Goal: Task Accomplishment & Management: Manage account settings

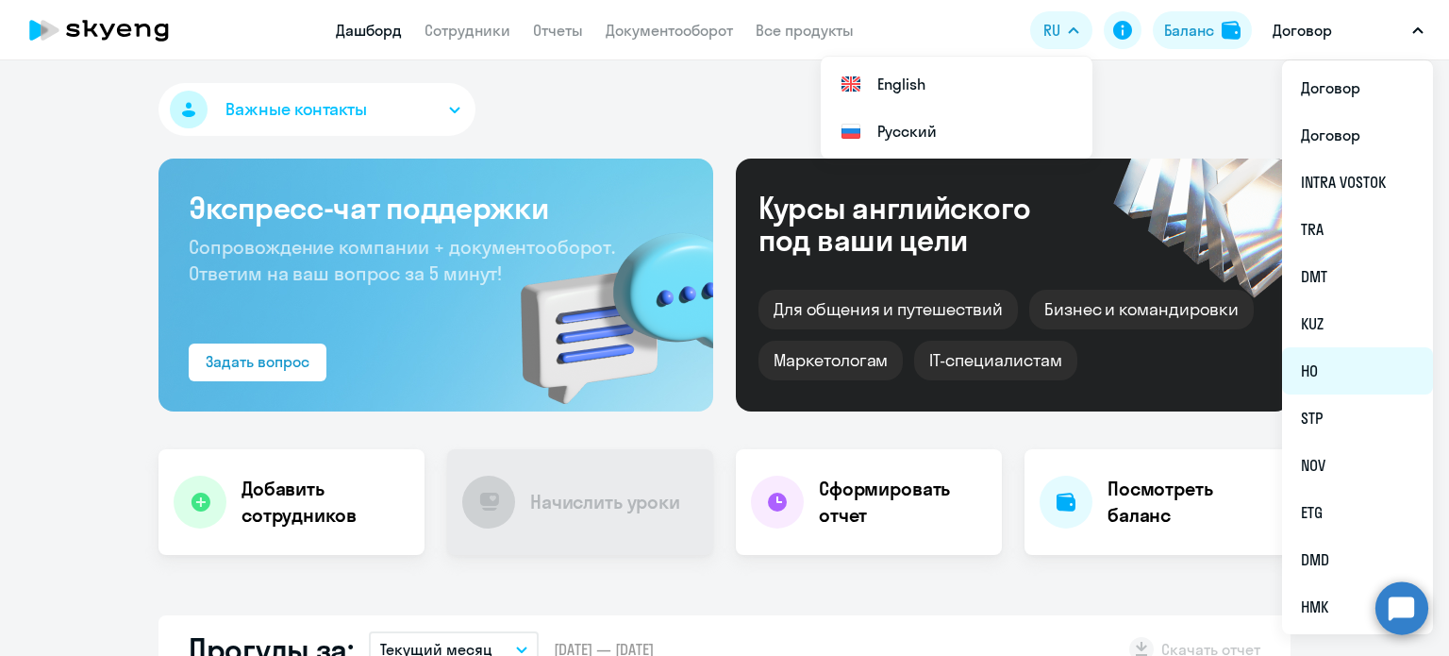
click at [1321, 365] on li "HO" at bounding box center [1357, 370] width 151 height 47
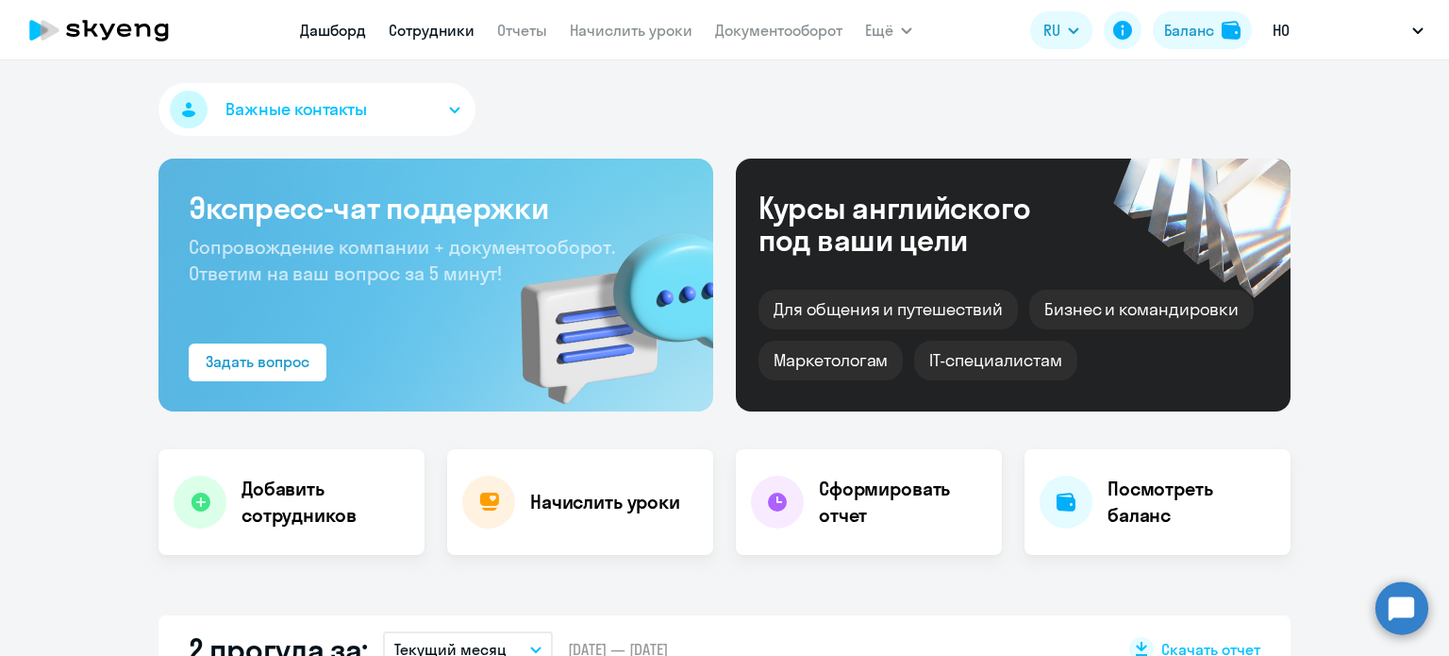
click at [394, 34] on link "Сотрудники" at bounding box center [432, 30] width 86 height 19
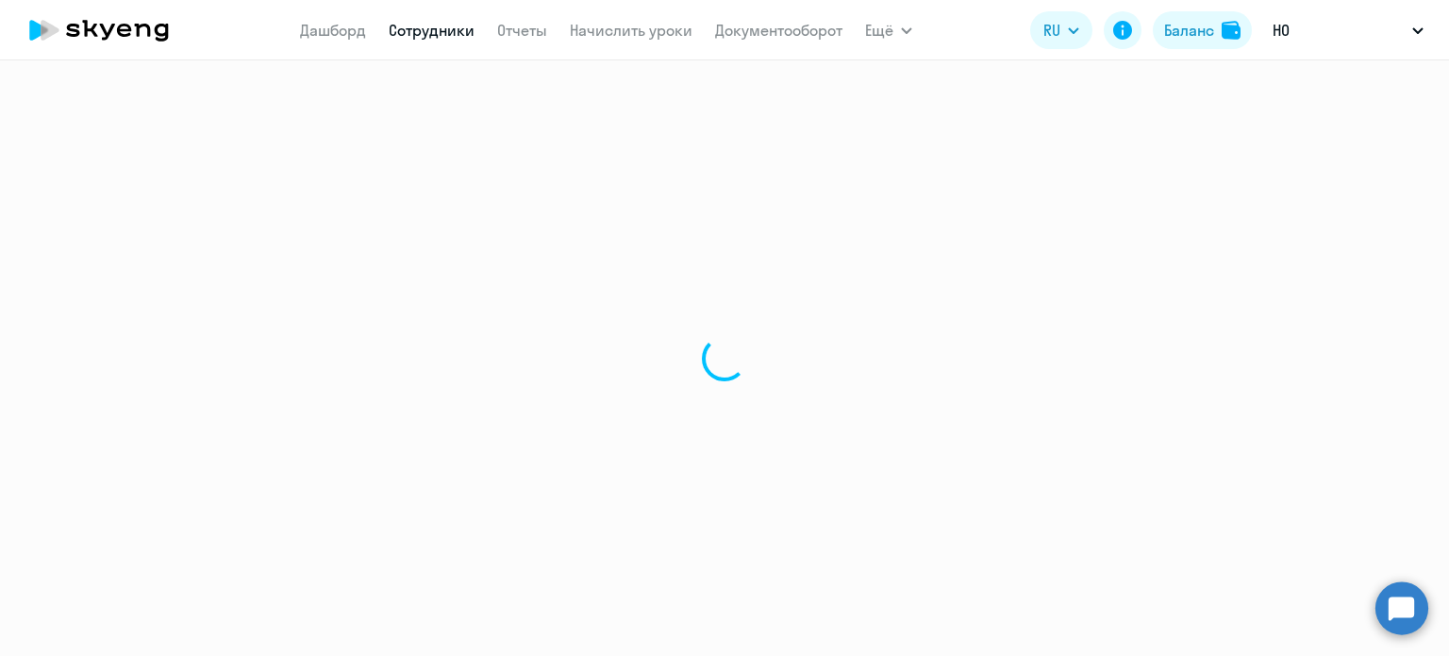
select select "30"
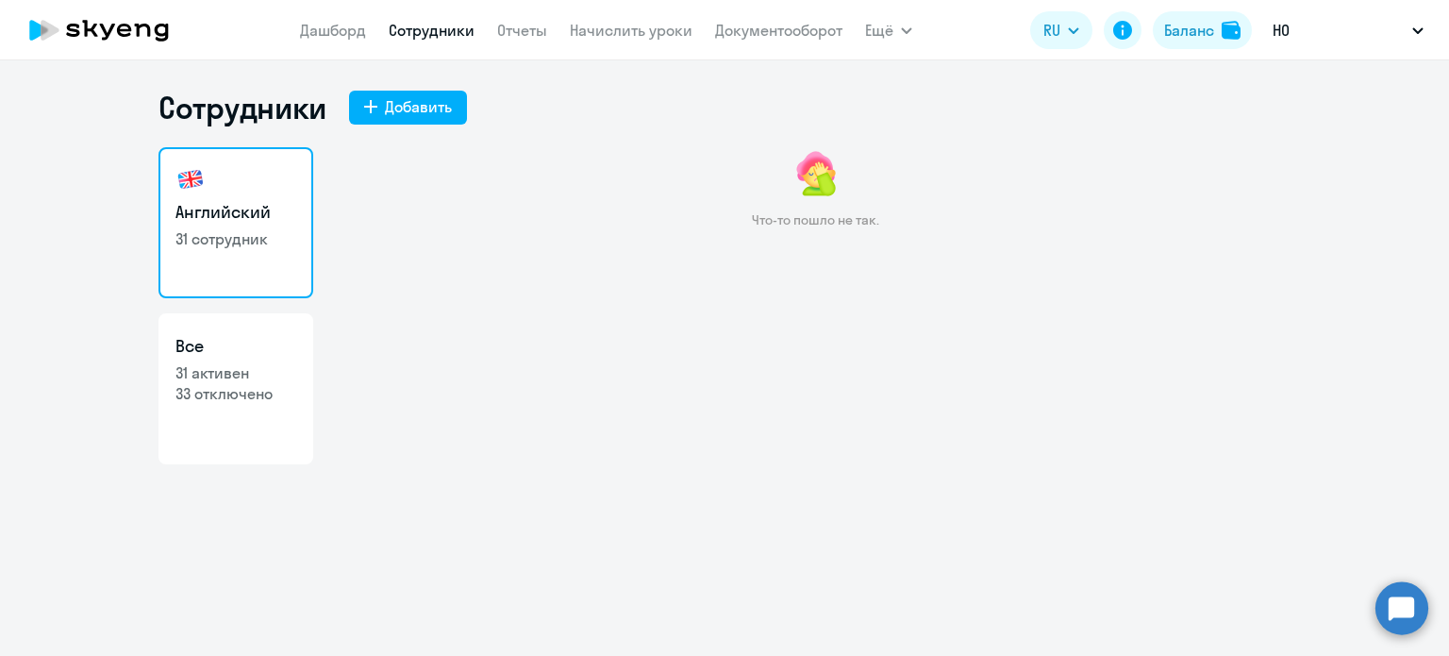
click at [442, 30] on link "Сотрудники" at bounding box center [432, 30] width 86 height 19
click at [351, 32] on link "Дашборд" at bounding box center [333, 30] width 66 height 19
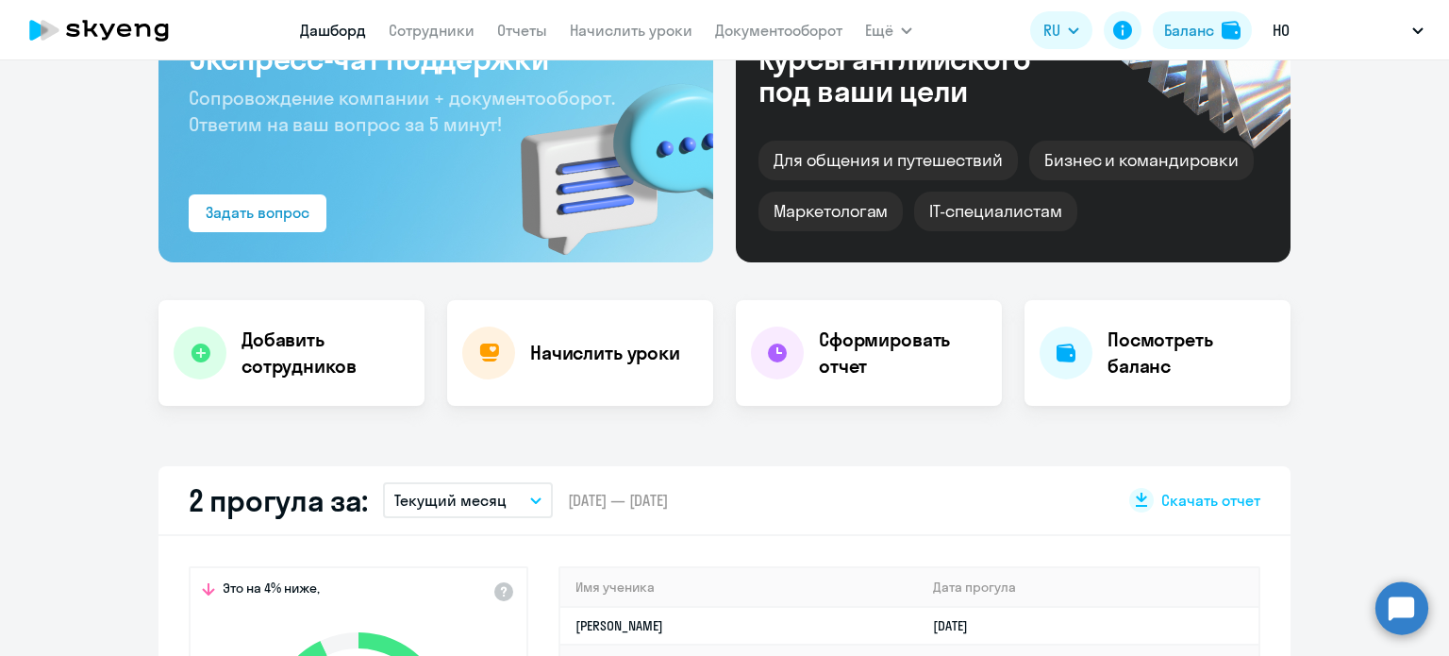
scroll to position [377, 0]
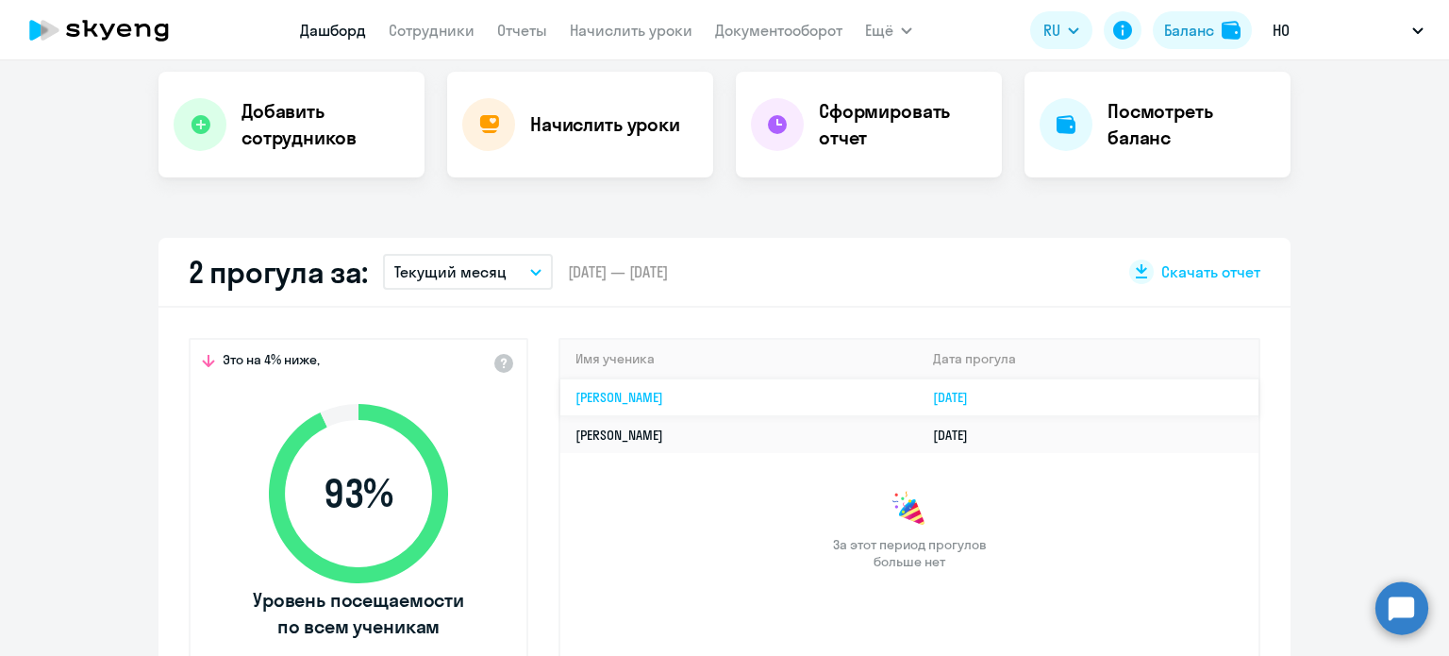
click at [621, 395] on td "[PERSON_NAME]" at bounding box center [738, 397] width 357 height 38
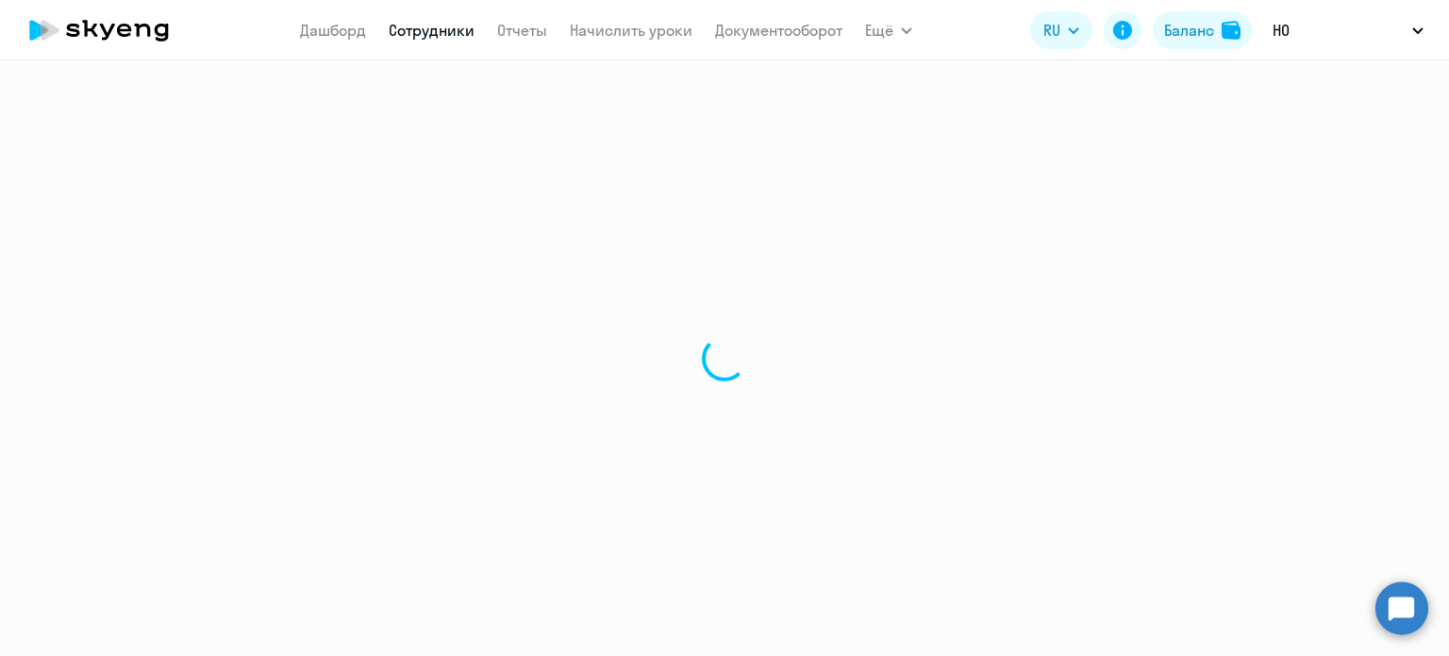
select select "english"
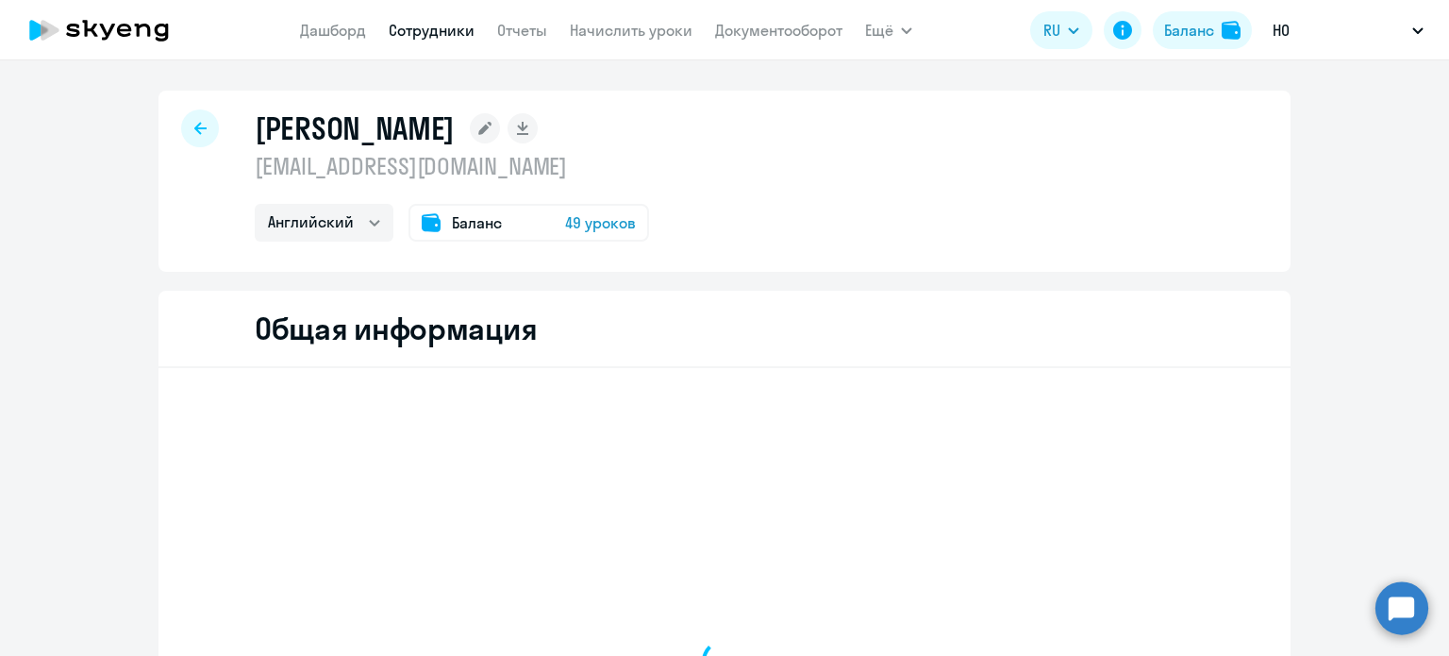
click at [444, 44] on nav "[PERSON_NAME] Отчеты Начислить уроки Документооборот" at bounding box center [571, 30] width 542 height 38
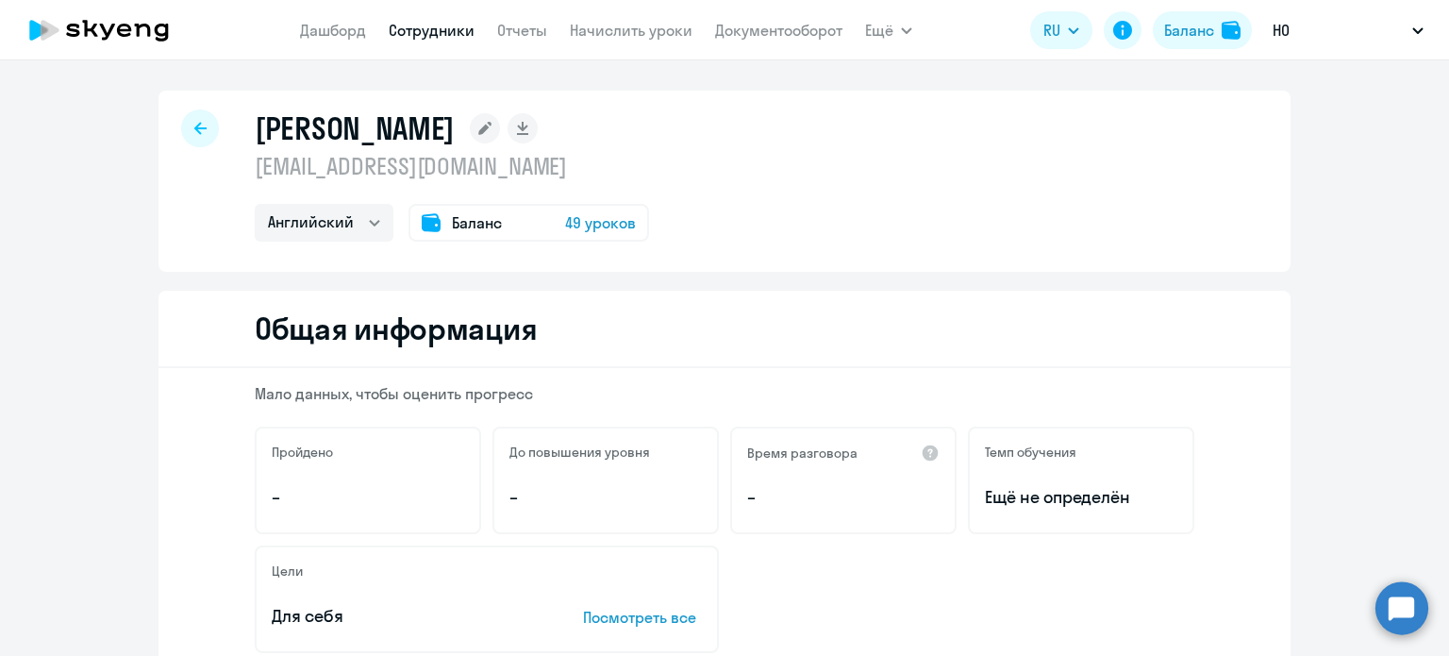
click at [424, 27] on link "Сотрудники" at bounding box center [432, 30] width 86 height 19
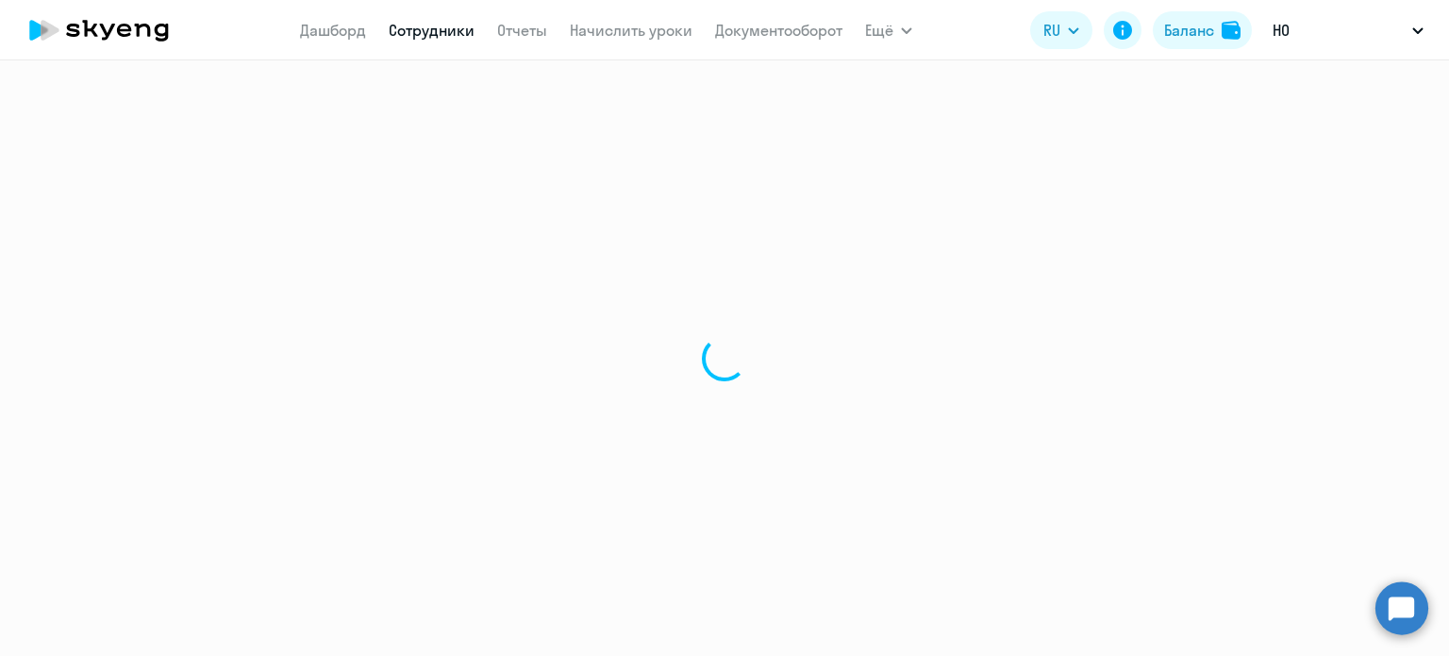
select select "30"
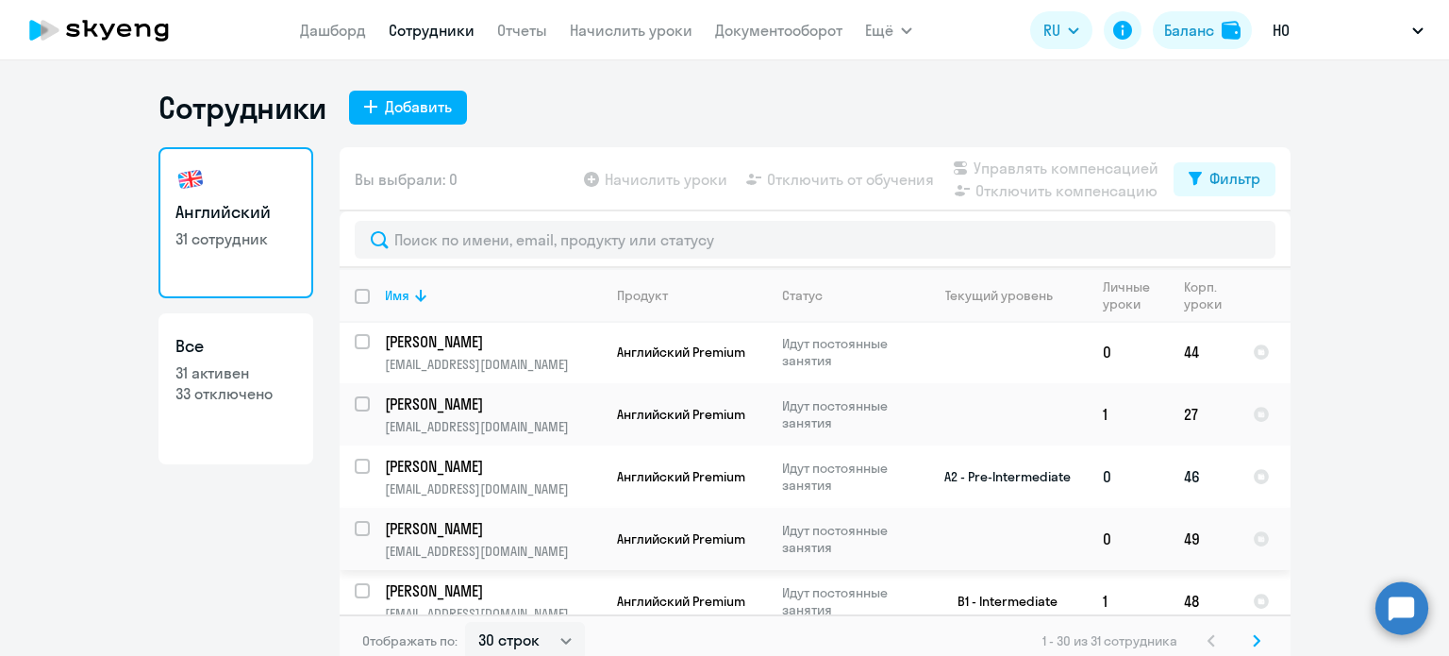
scroll to position [377, 0]
click at [355, 531] on input "select row 38358219" at bounding box center [374, 538] width 38 height 38
checkbox input "true"
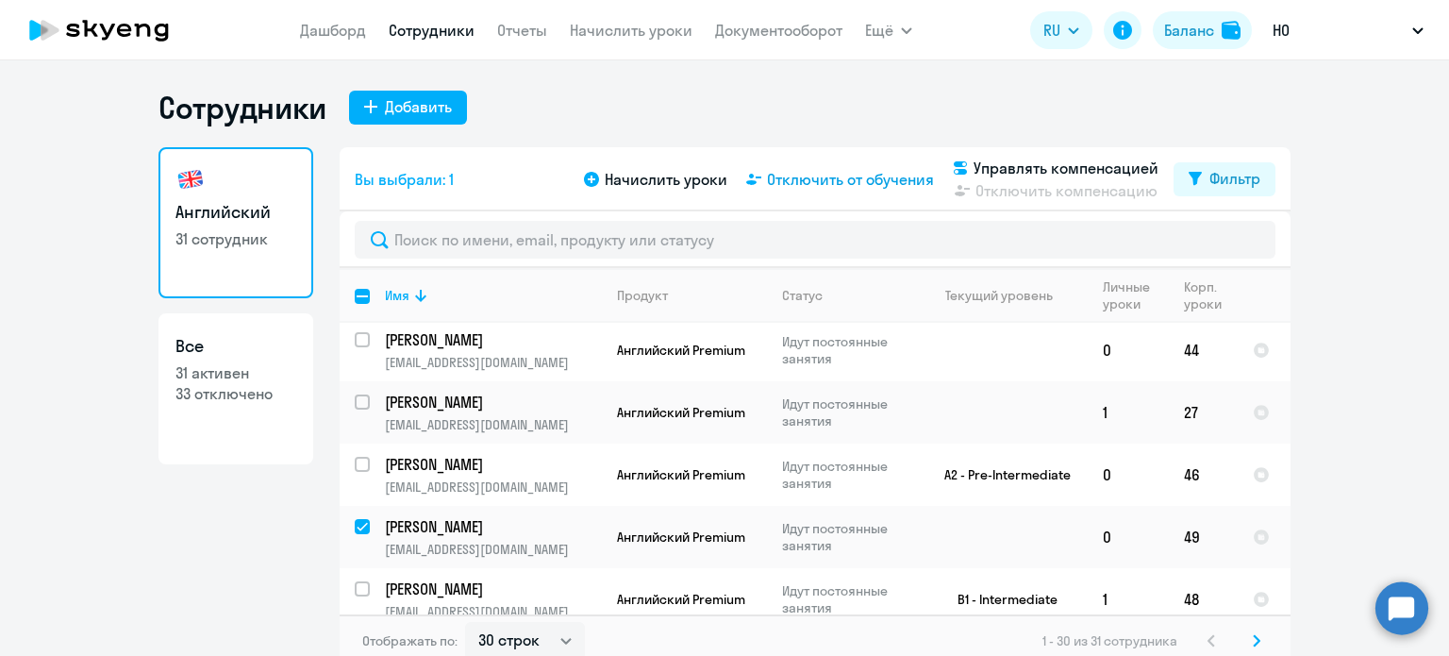
click at [886, 181] on span "Отключить от обучения" at bounding box center [850, 179] width 167 height 23
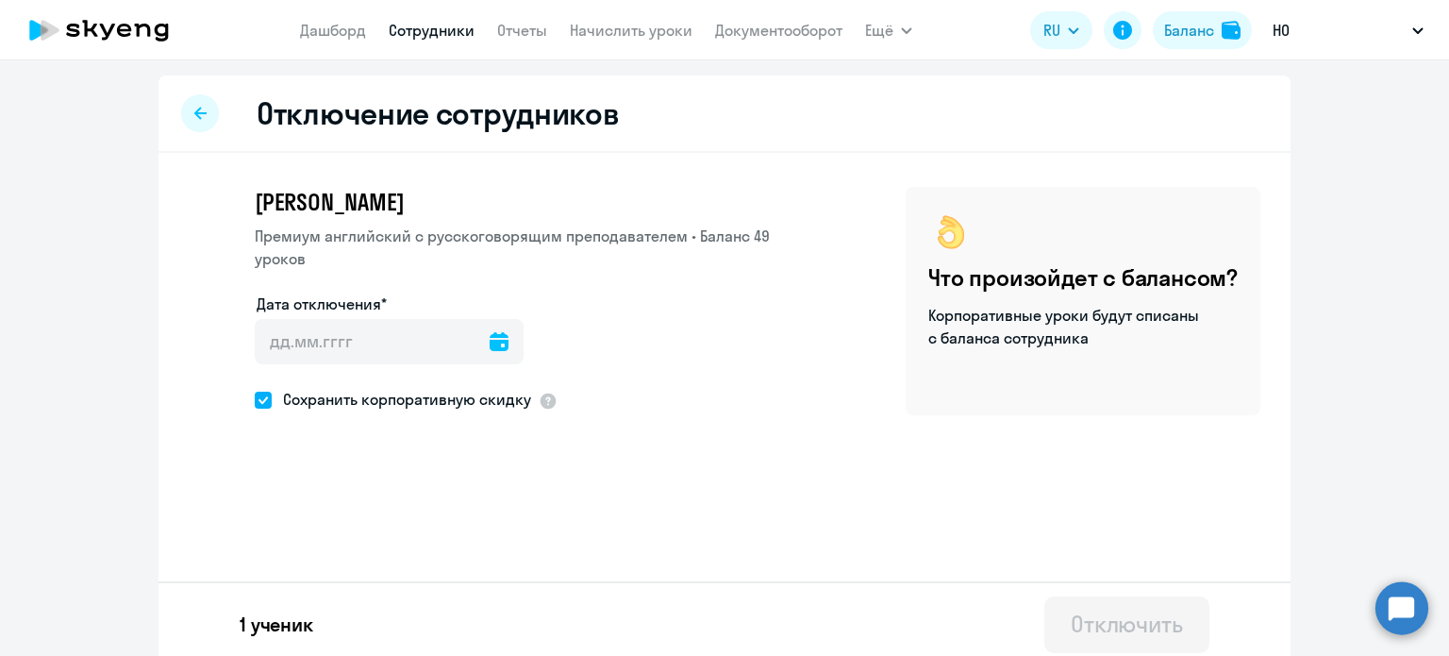
click at [490, 351] on div at bounding box center [499, 341] width 19 height 45
click at [490, 341] on icon at bounding box center [499, 341] width 19 height 19
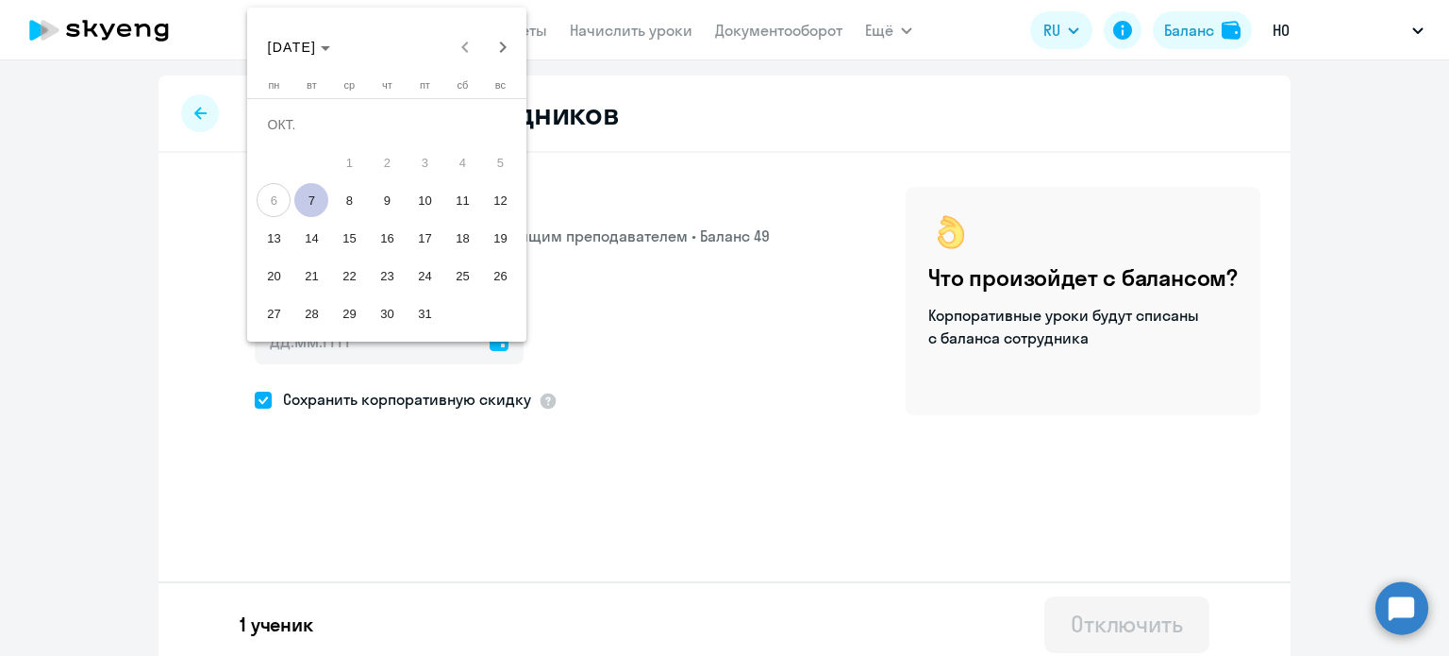
click at [272, 392] on div at bounding box center [724, 328] width 1449 height 656
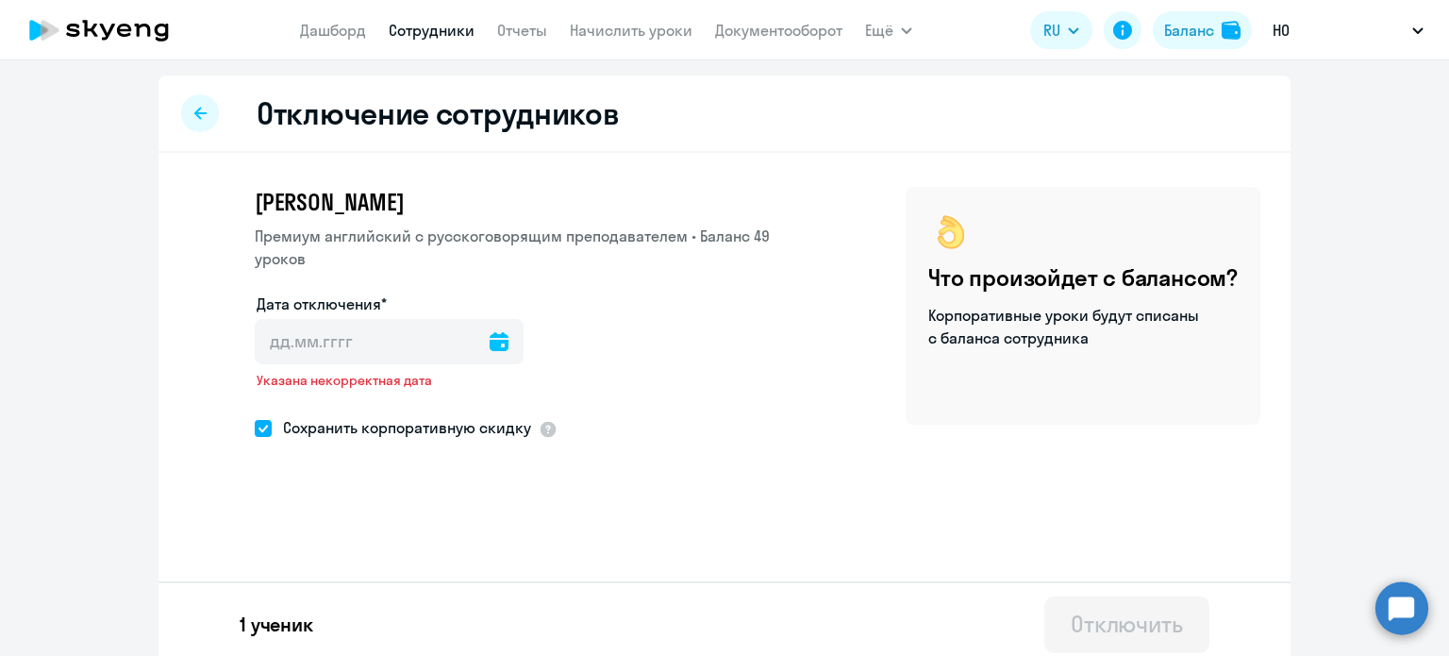
click at [262, 396] on div "Указана некорректная дата" at bounding box center [389, 386] width 269 height 28
click at [259, 421] on span at bounding box center [263, 428] width 17 height 17
click at [255, 427] on input "Сохранить корпоративную скидку" at bounding box center [254, 427] width 1 height 1
checkbox input "false"
click at [490, 341] on icon at bounding box center [499, 341] width 19 height 19
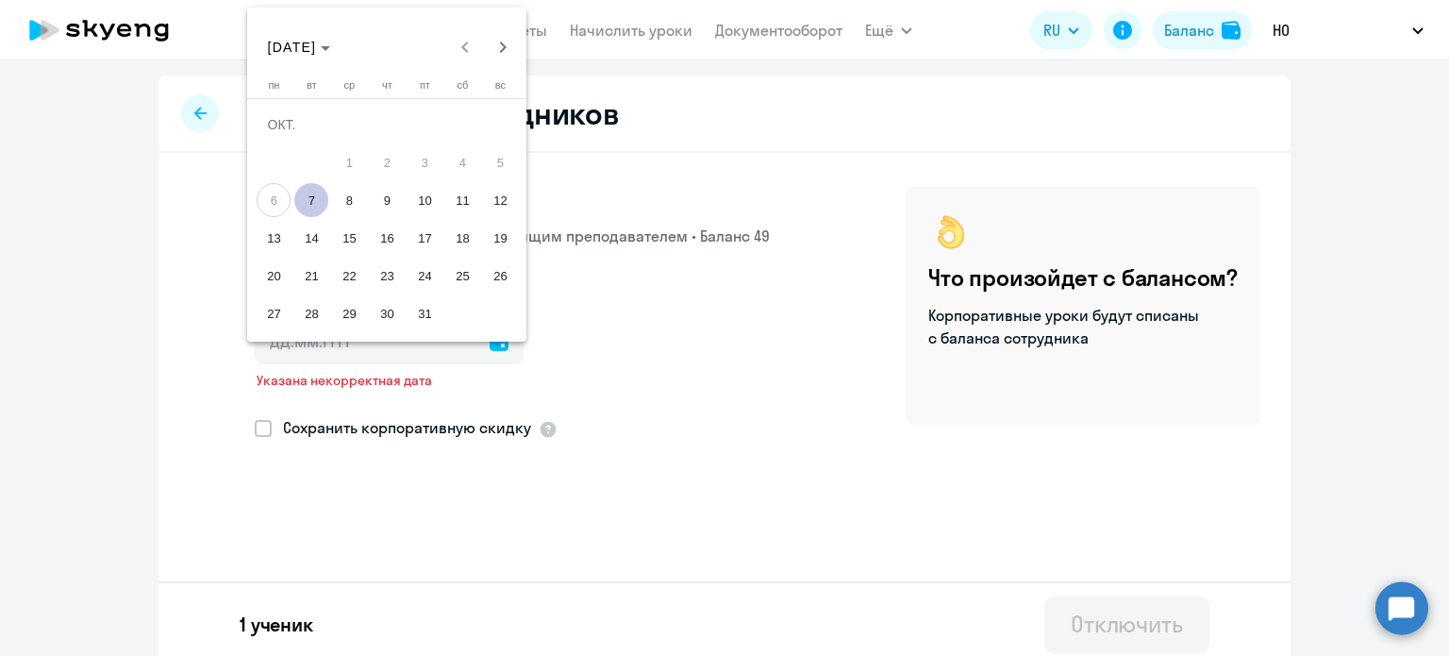
click at [318, 192] on span "7" at bounding box center [311, 200] width 34 height 34
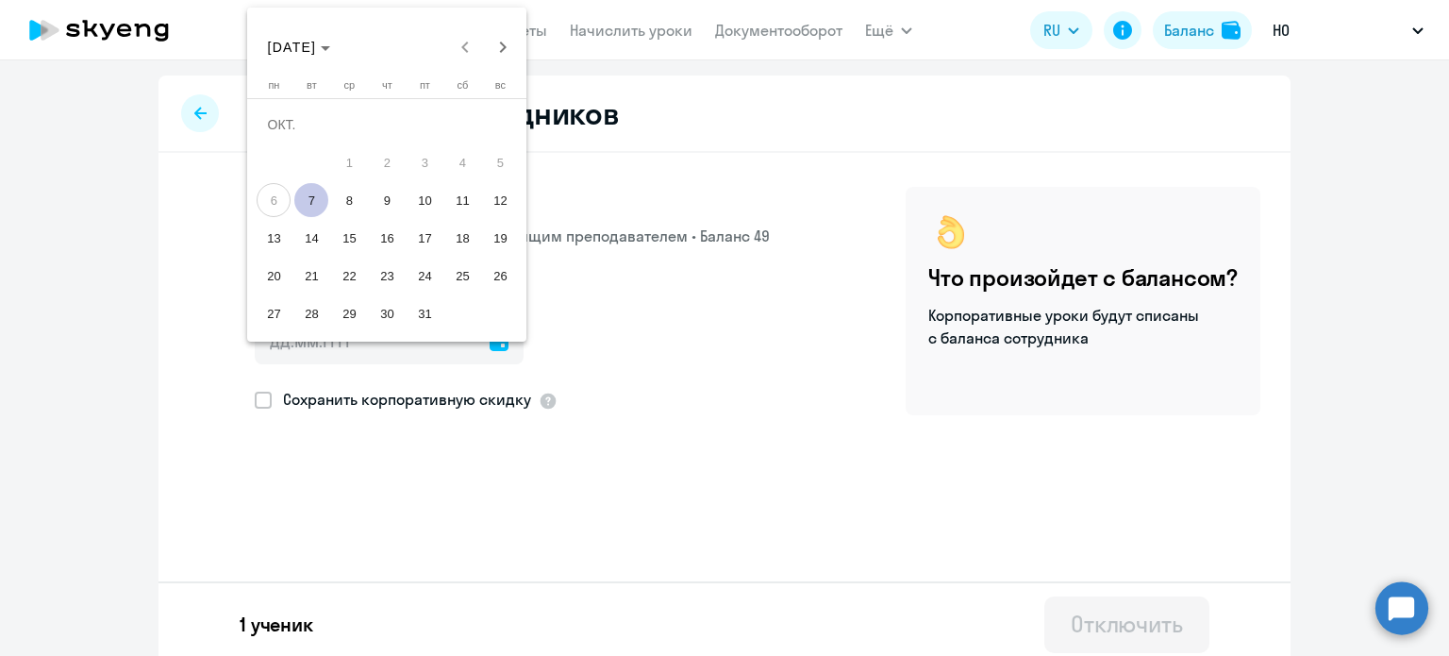
type input "[DATE]"
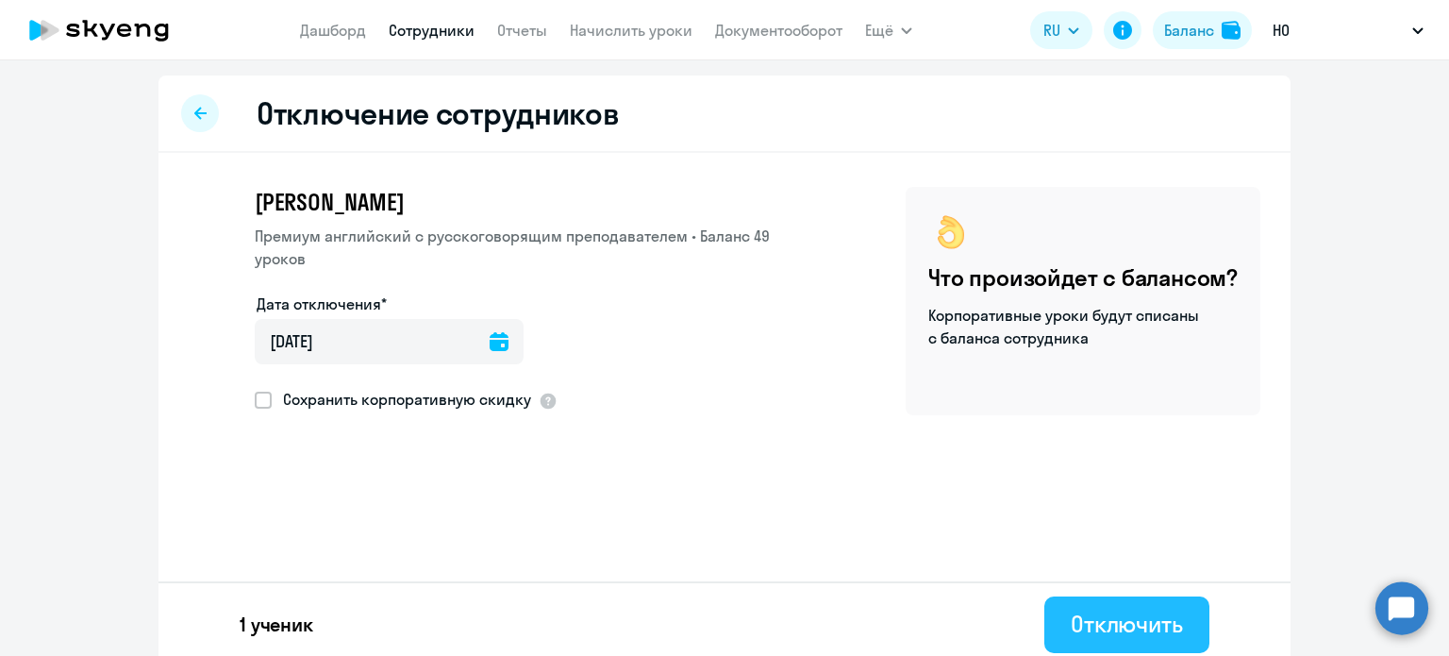
click at [1087, 605] on button "Отключить" at bounding box center [1126, 624] width 165 height 57
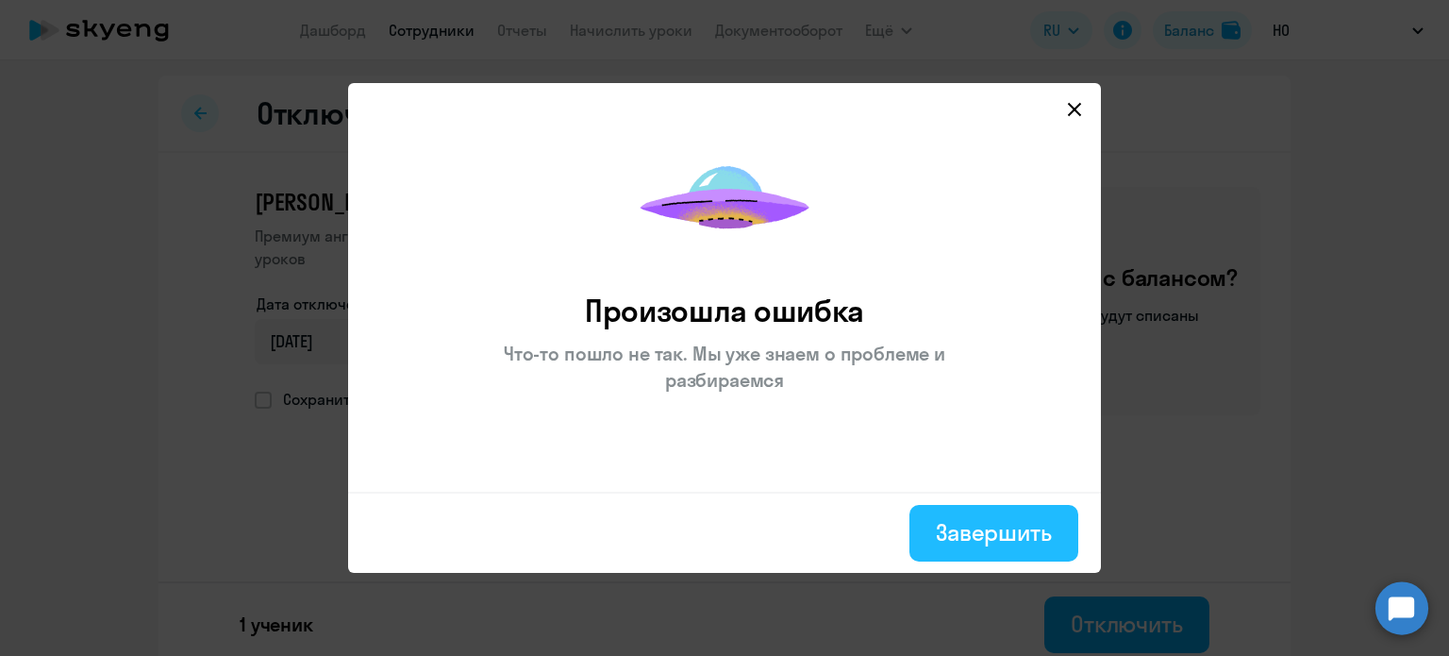
click at [996, 541] on div "Завершить" at bounding box center [994, 532] width 116 height 30
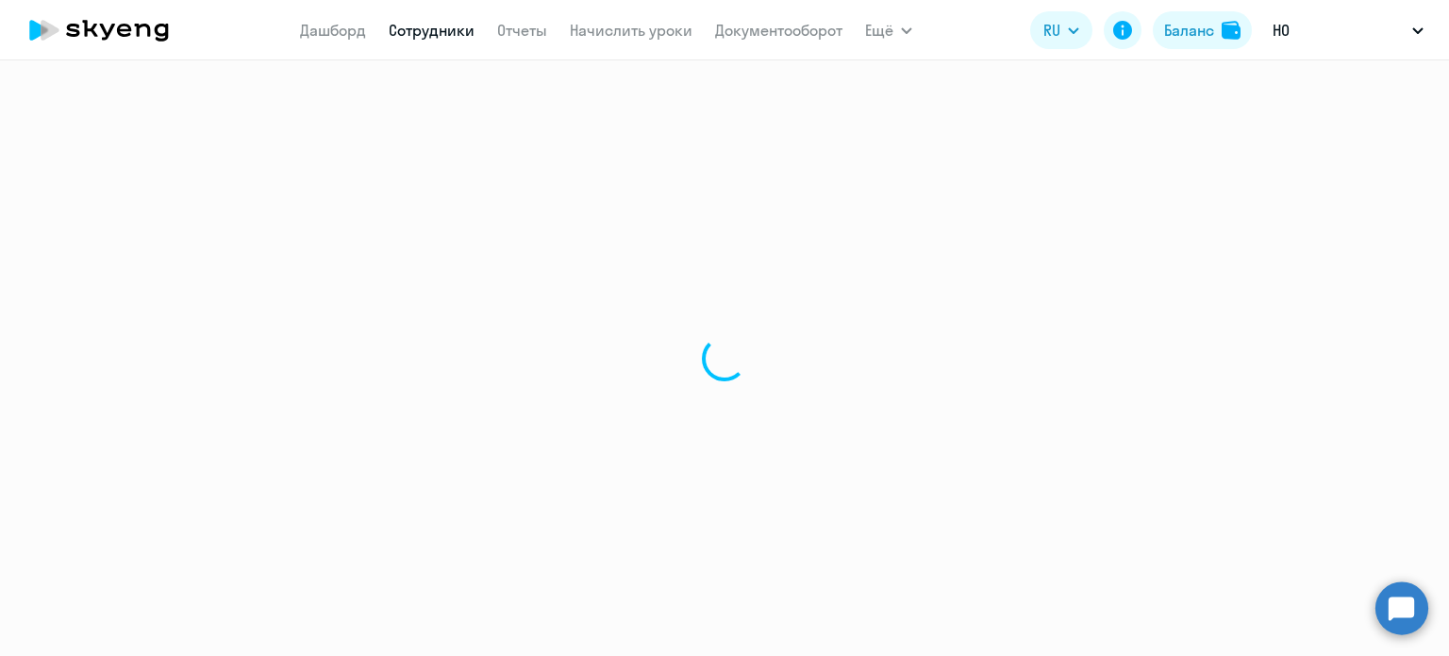
select select "30"
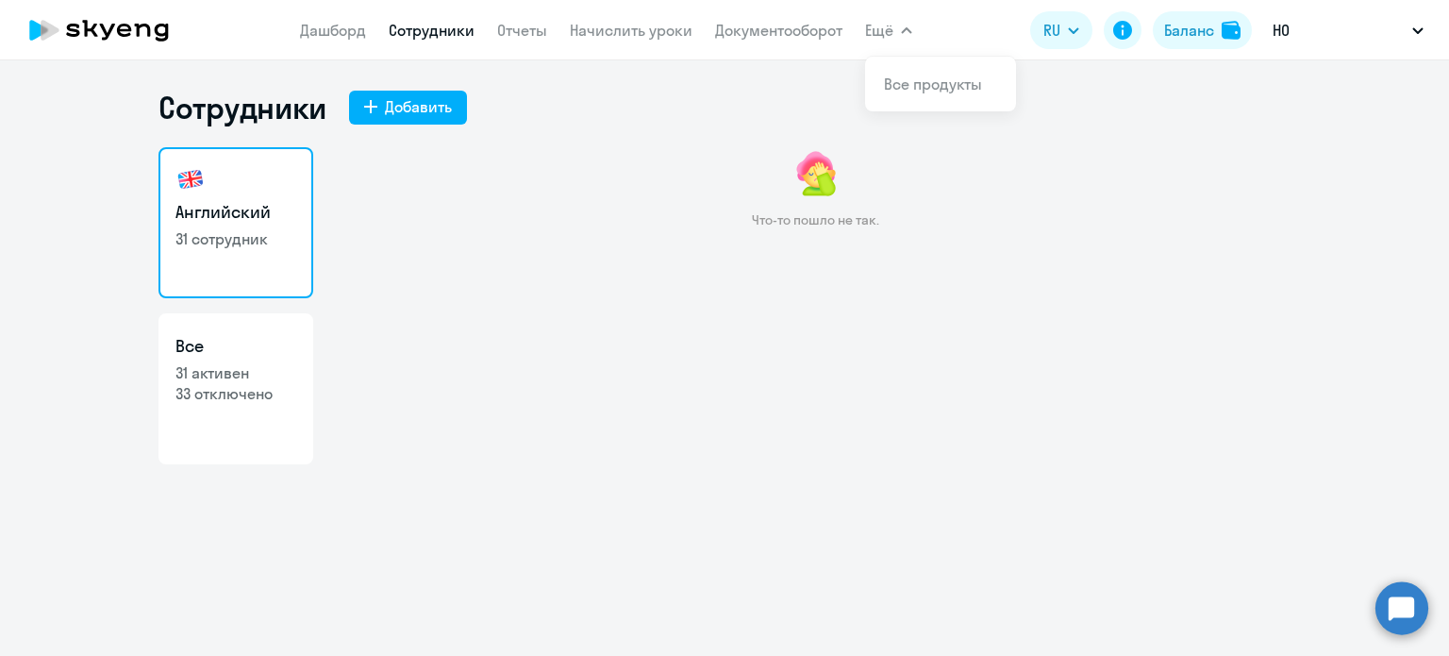
click at [401, 37] on link "Сотрудники" at bounding box center [432, 30] width 86 height 19
click at [404, 35] on link "Сотрудники" at bounding box center [432, 30] width 86 height 19
click at [234, 225] on link "Английский 31 сотрудник" at bounding box center [235, 222] width 155 height 151
click at [449, 19] on app-menu-item-link "Сотрудники" at bounding box center [432, 31] width 86 height 24
click at [446, 26] on link "Сотрудники" at bounding box center [432, 30] width 86 height 19
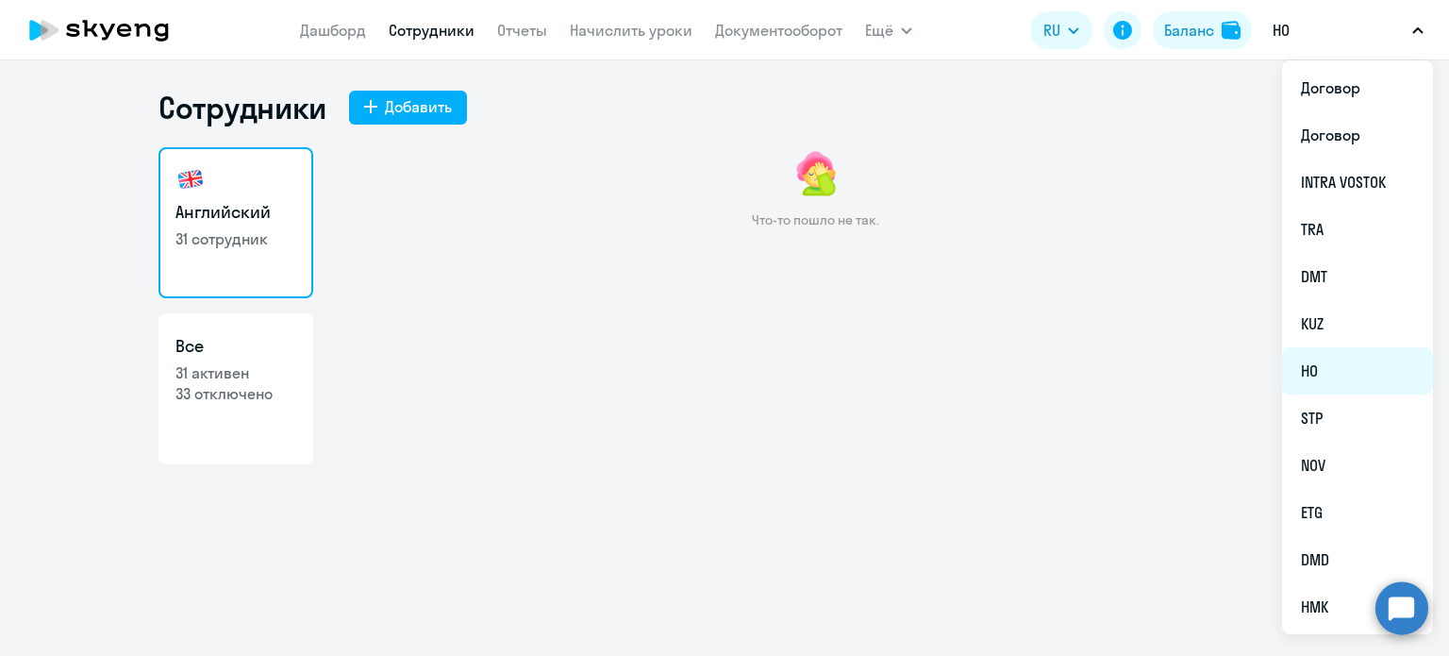
click at [1298, 367] on li "HO" at bounding box center [1357, 370] width 151 height 47
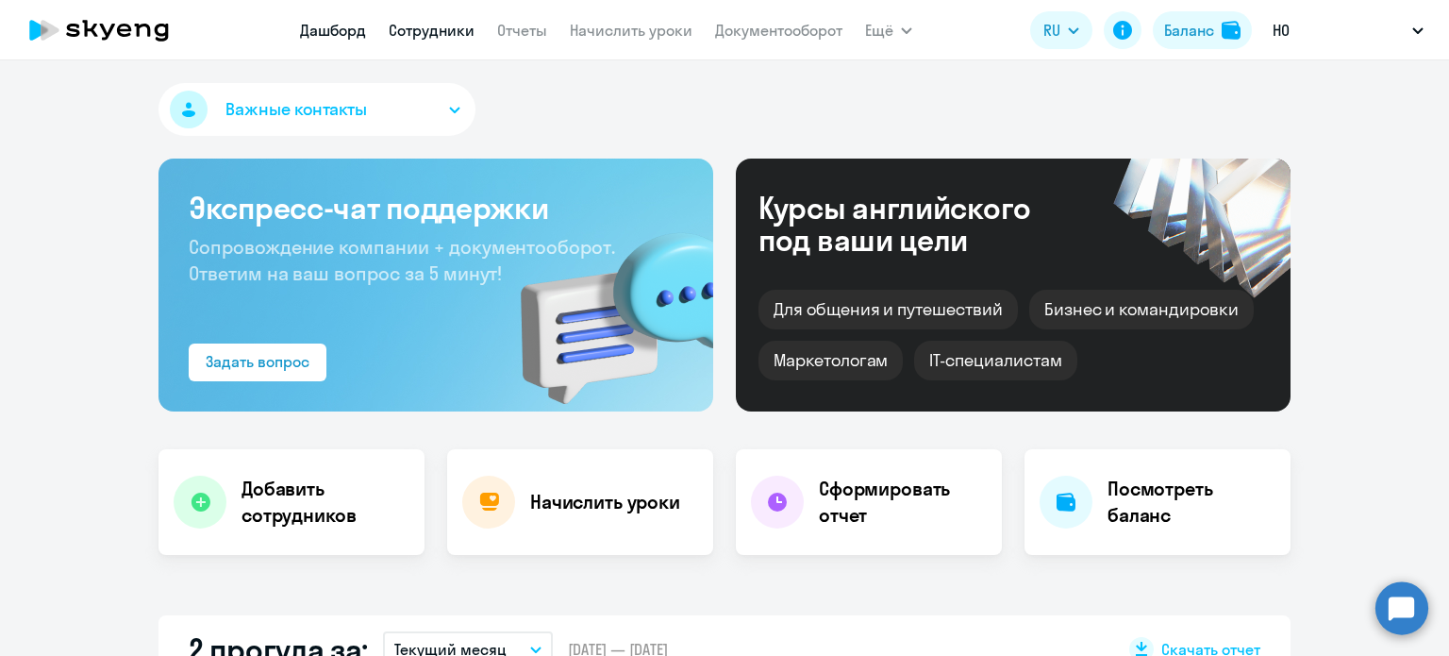
click at [445, 33] on link "Сотрудники" at bounding box center [432, 30] width 86 height 19
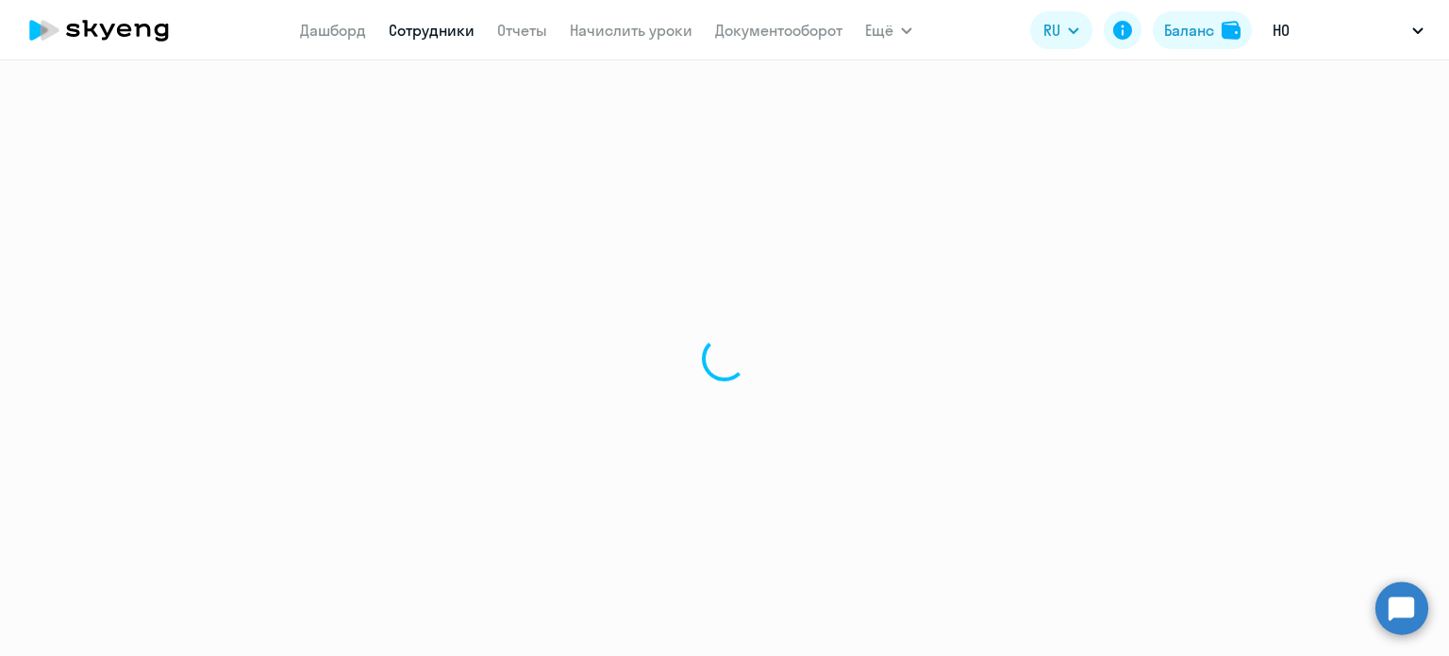
select select "30"
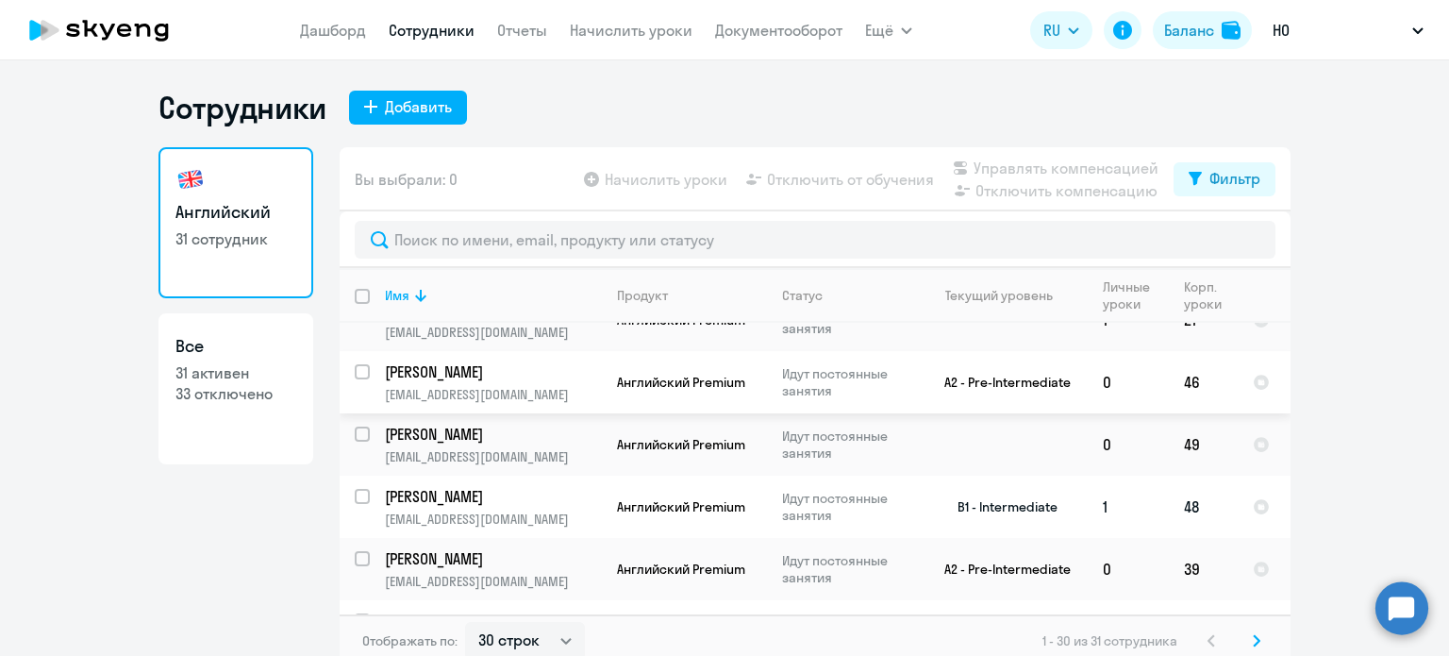
scroll to position [472, 0]
click at [358, 437] on input "select row 38358219" at bounding box center [374, 443] width 38 height 38
checkbox input "true"
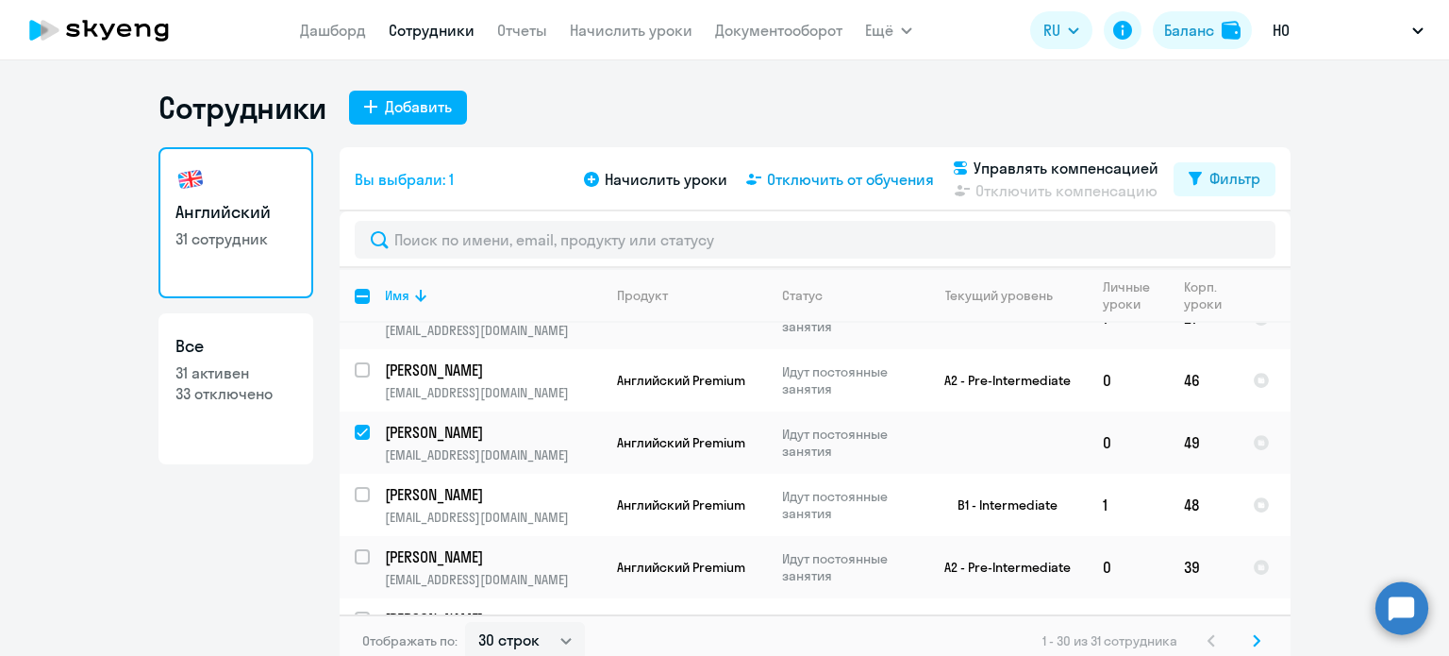
click at [826, 182] on span "Отключить от обучения" at bounding box center [850, 179] width 167 height 23
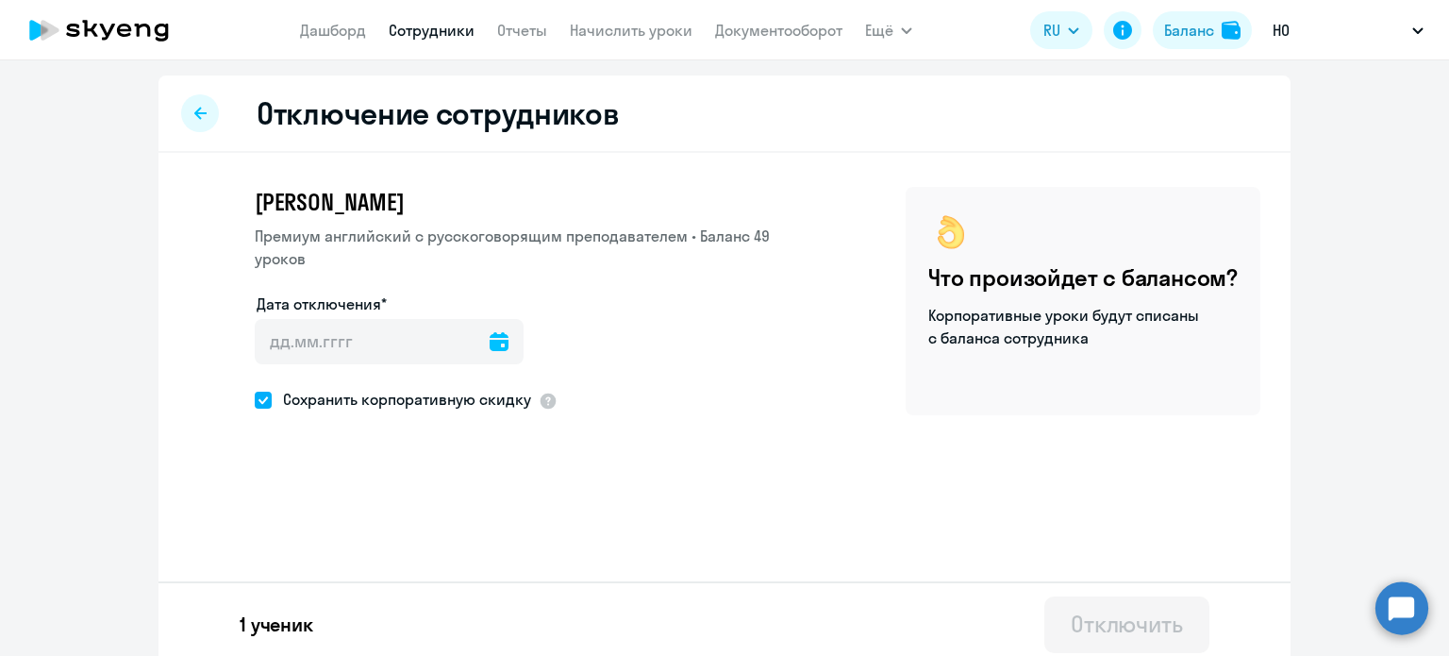
click at [490, 341] on icon at bounding box center [499, 341] width 19 height 19
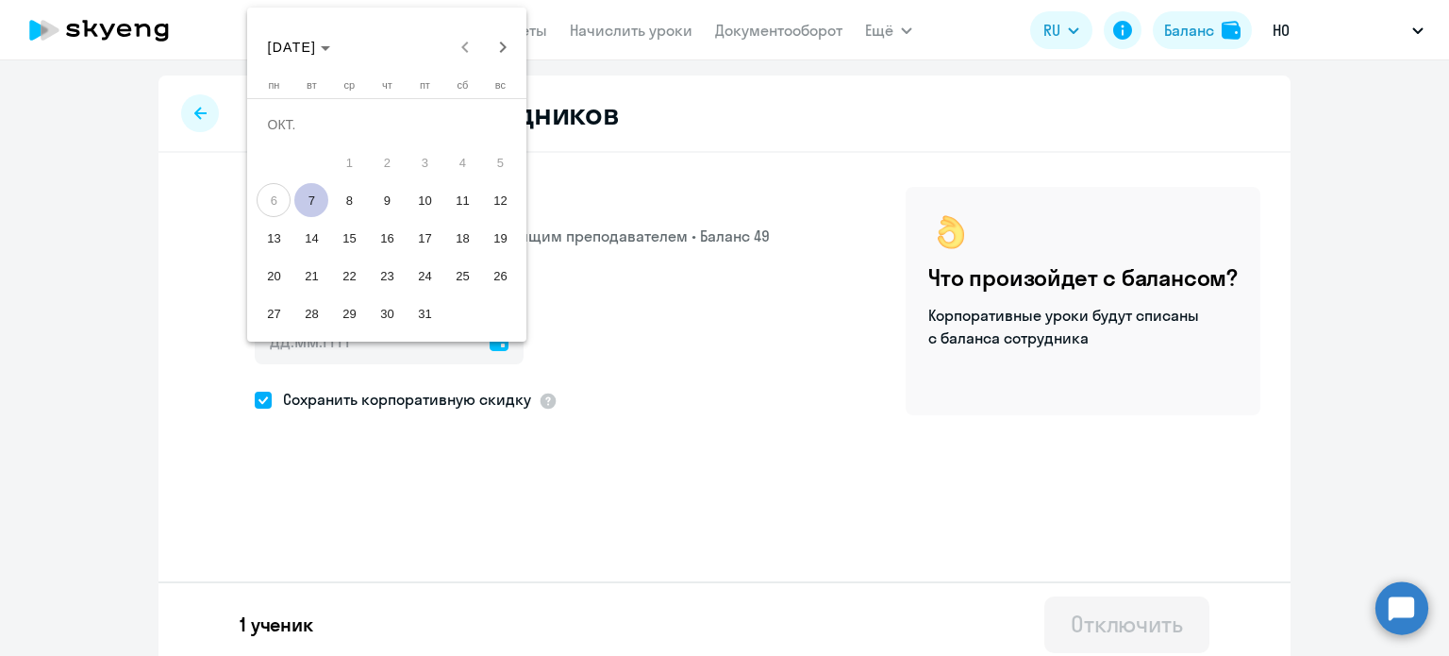
click at [322, 207] on span "7" at bounding box center [311, 200] width 34 height 34
type input "[DATE]"
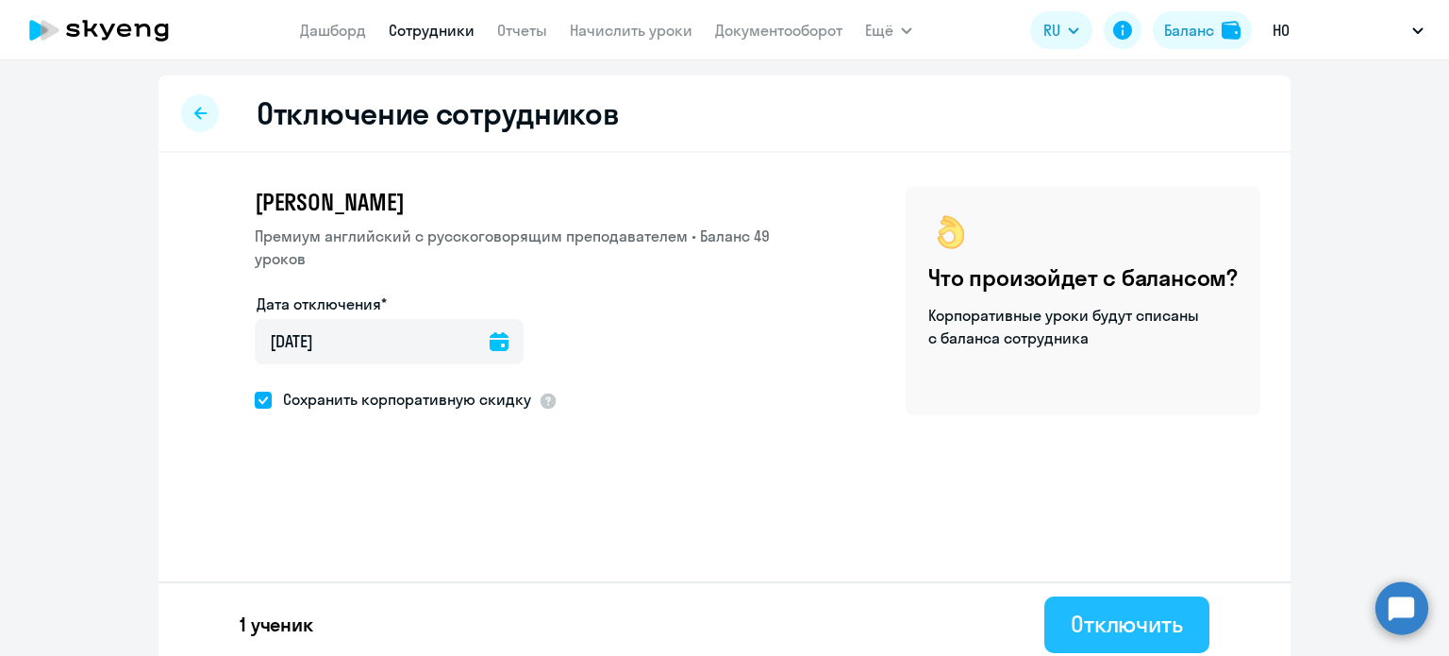
click at [1077, 611] on div "Отключить" at bounding box center [1127, 623] width 112 height 30
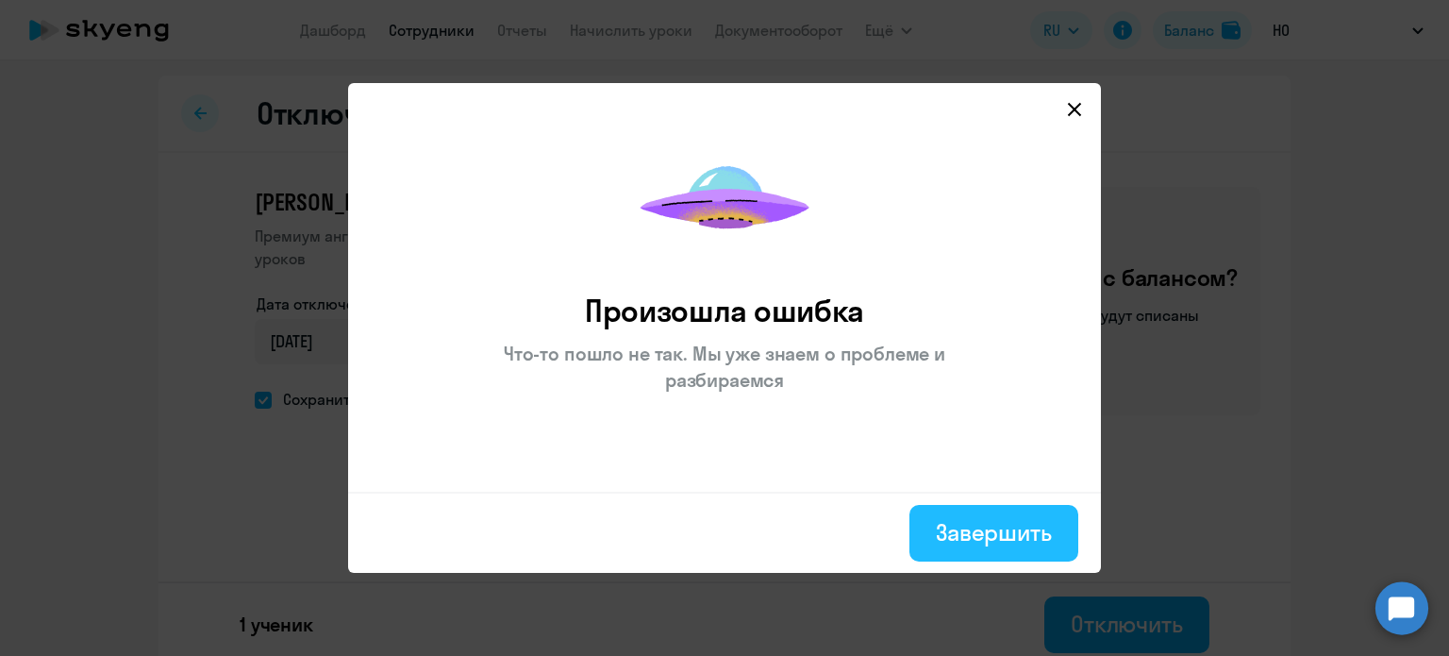
click at [956, 526] on div "Завершить" at bounding box center [994, 532] width 116 height 30
select select "30"
